Goal: Find specific page/section: Find specific page/section

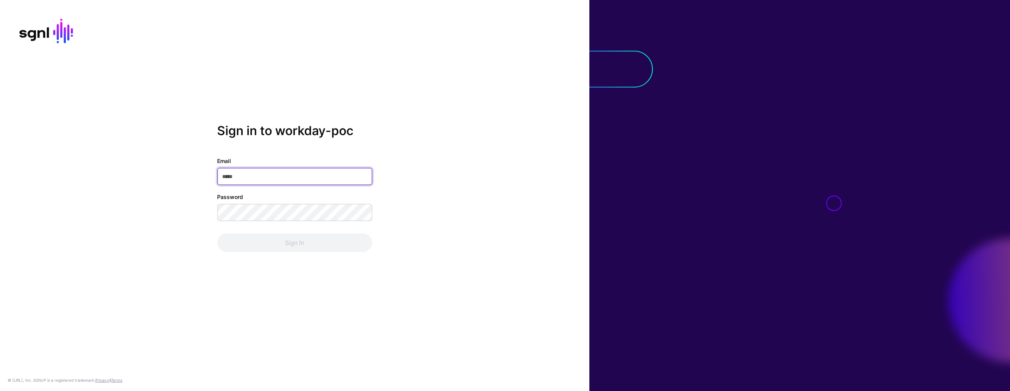
click at [232, 175] on input "Email" at bounding box center [294, 176] width 155 height 17
type input "**********"
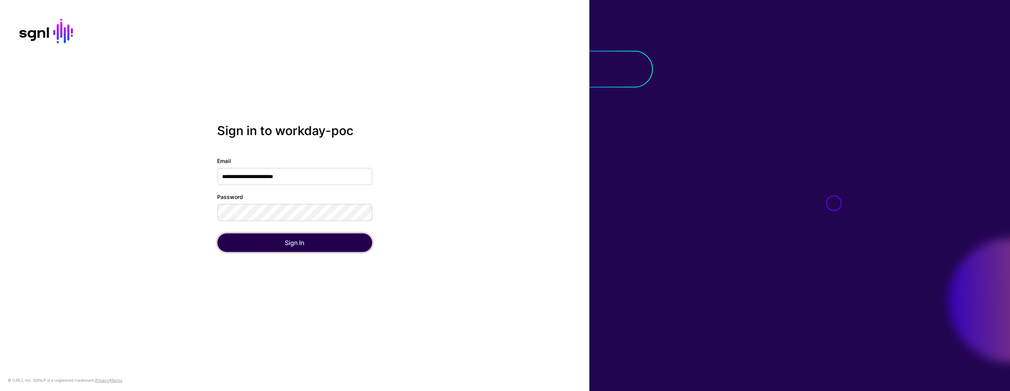
click at [247, 241] on button "Sign In" at bounding box center [294, 242] width 155 height 19
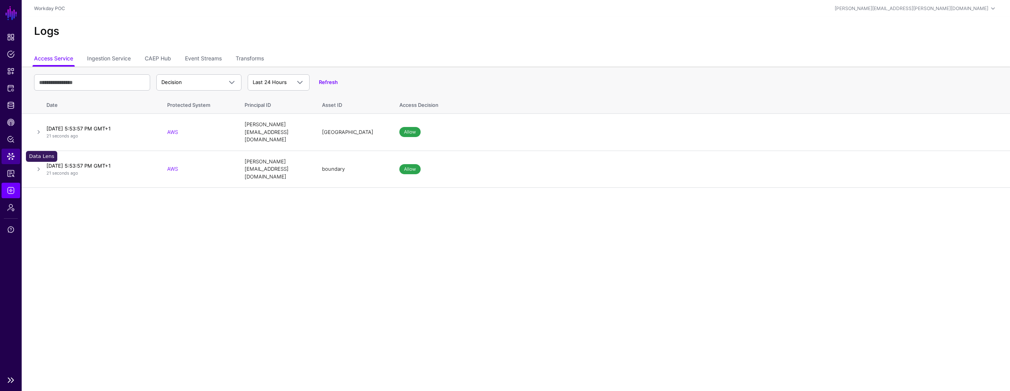
click at [14, 154] on span "Data Lens" at bounding box center [11, 157] width 8 height 8
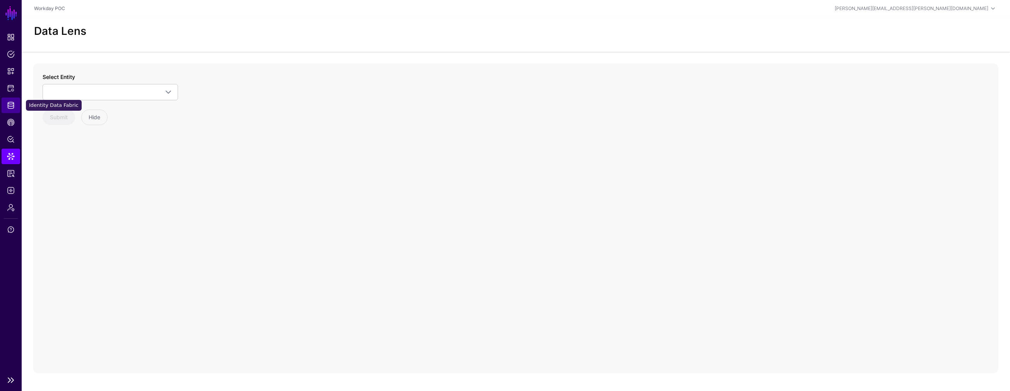
click at [10, 104] on span "Identity Data Fabric" at bounding box center [11, 105] width 8 height 8
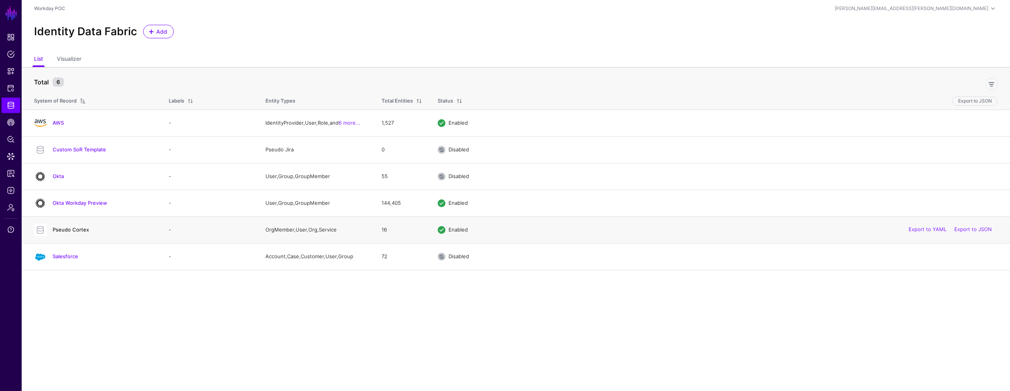
click at [77, 226] on link "Pseudo Cortex" at bounding box center [71, 229] width 36 height 6
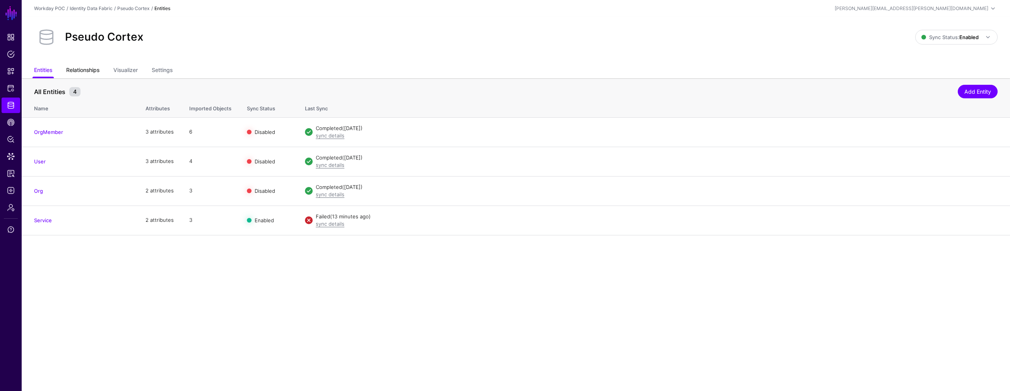
click at [88, 67] on link "Relationships" at bounding box center [82, 70] width 33 height 15
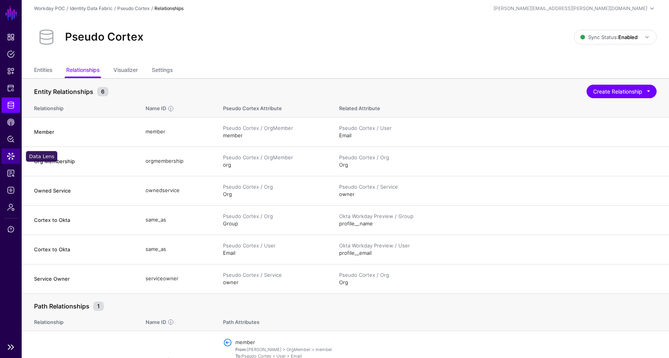
click at [11, 160] on span "Data Lens" at bounding box center [11, 157] width 8 height 8
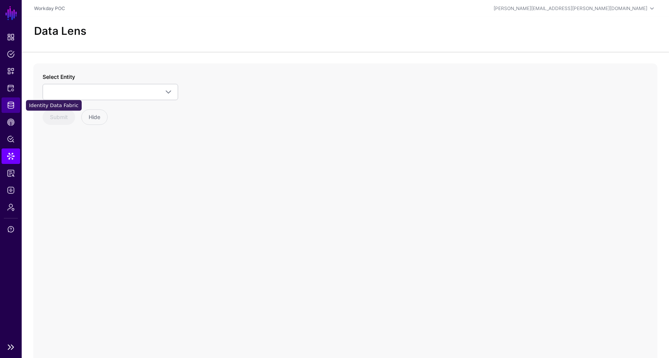
click at [10, 104] on span "Identity Data Fabric" at bounding box center [11, 105] width 8 height 8
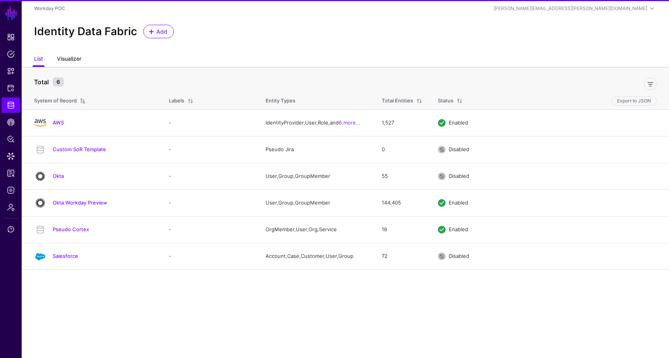
click at [74, 60] on link "Visualizer" at bounding box center [69, 59] width 24 height 15
